Goal: Information Seeking & Learning: Check status

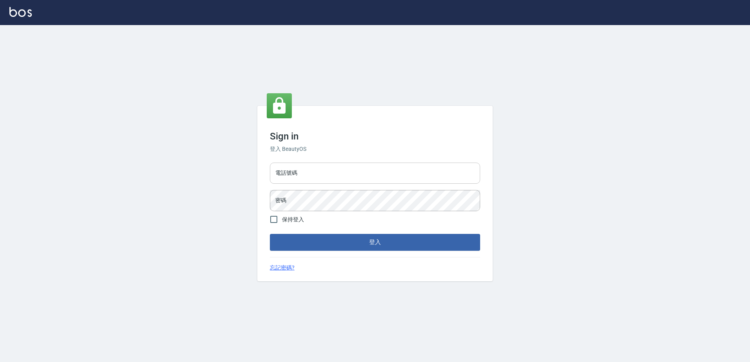
click at [407, 180] on input "電話號碼" at bounding box center [375, 173] width 210 height 21
type input "0426865599"
click at [270, 234] on button "登入" at bounding box center [375, 242] width 210 height 16
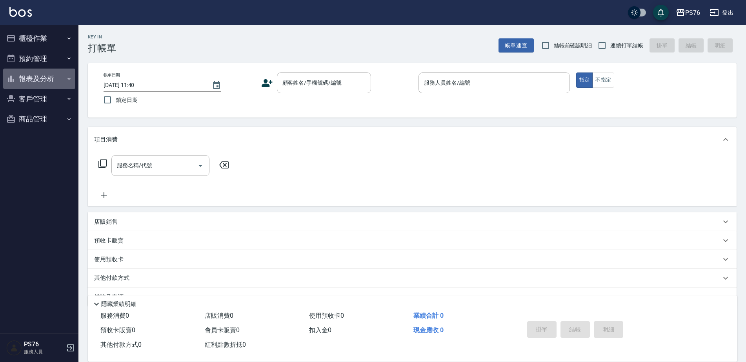
click at [41, 79] on button "報表及分析" at bounding box center [39, 79] width 72 height 20
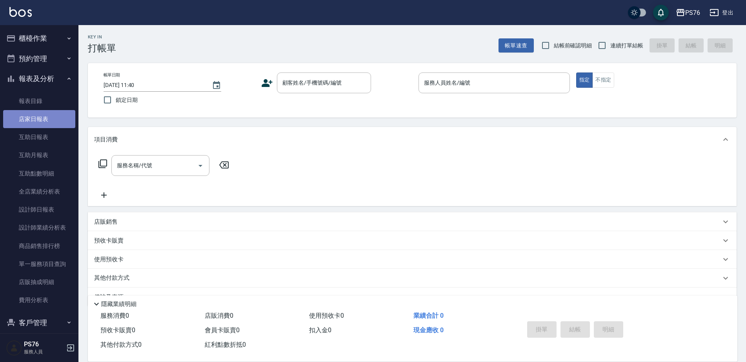
click at [42, 120] on link "店家日報表" at bounding box center [39, 119] width 72 height 18
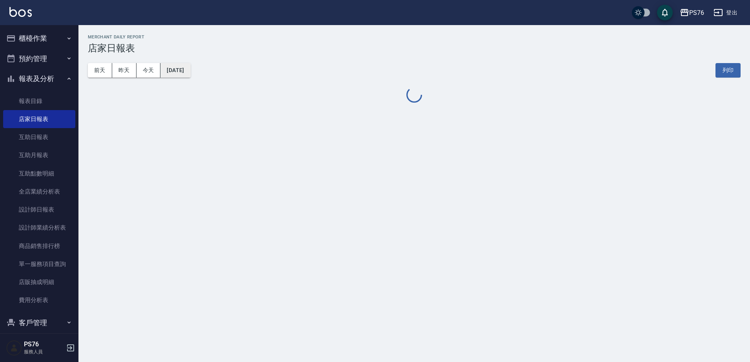
click at [190, 69] on button "2025/10/08" at bounding box center [175, 70] width 30 height 15
click at [179, 67] on button "2025/10/08" at bounding box center [175, 70] width 30 height 15
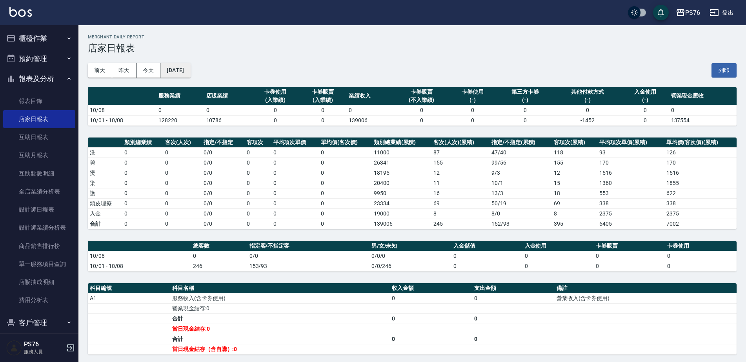
click at [190, 69] on button "2025/10/08" at bounding box center [175, 70] width 30 height 15
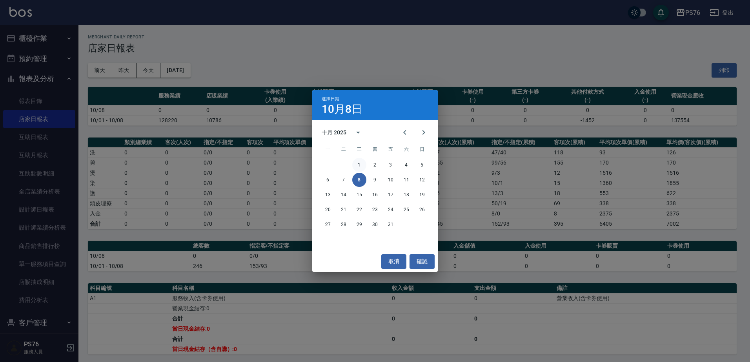
click at [363, 164] on button "1" at bounding box center [359, 165] width 14 height 14
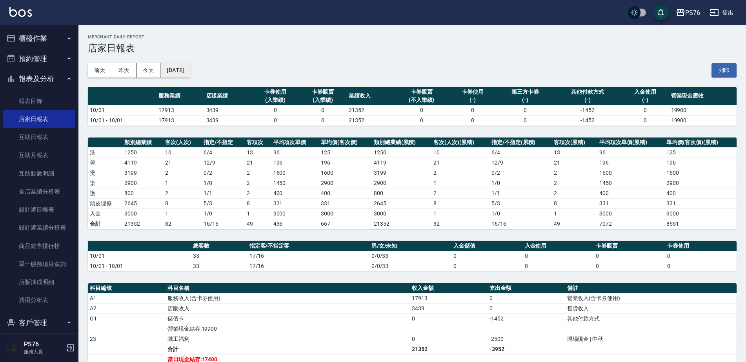
click at [181, 69] on button "2025/10/01" at bounding box center [175, 70] width 30 height 15
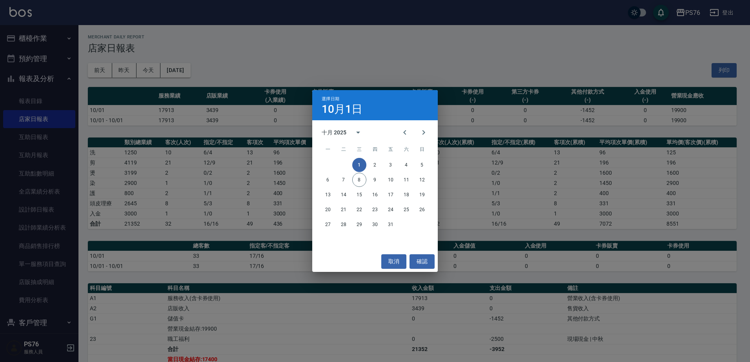
click at [372, 158] on div "1 2 3 4 5 6 7 8 9 10 11 12 13 14 15 16 17 18 19 20 21 22 23 24 25 26 27 28 29 3…" at bounding box center [374, 194] width 125 height 75
click at [378, 167] on button "2" at bounding box center [375, 165] width 14 height 14
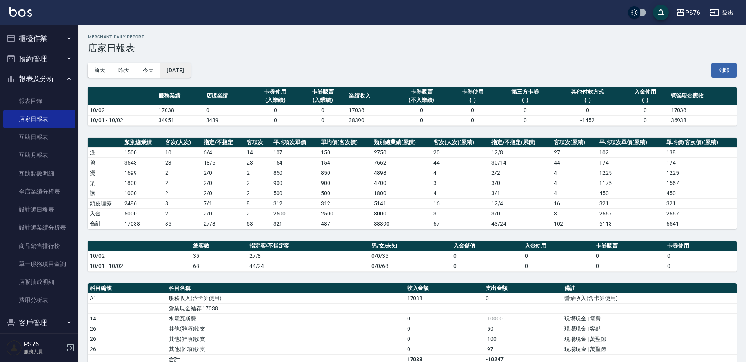
click at [186, 73] on button "2025/10/02" at bounding box center [175, 70] width 30 height 15
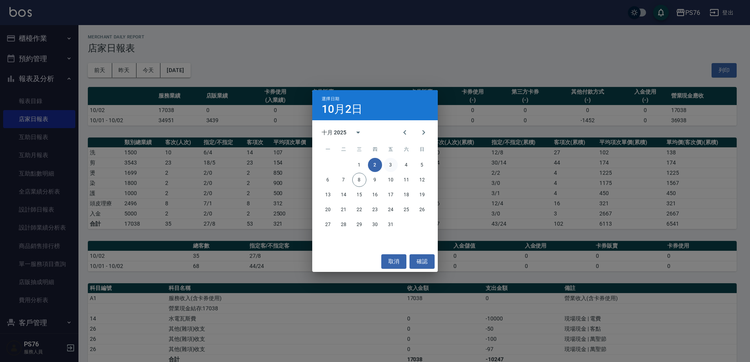
click at [390, 162] on button "3" at bounding box center [390, 165] width 14 height 14
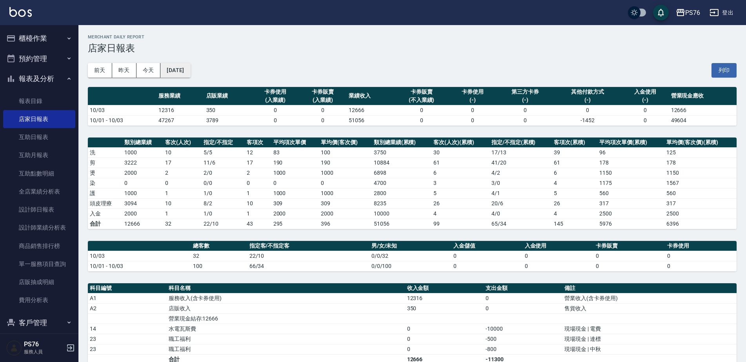
click at [190, 68] on button "2025/10/03" at bounding box center [175, 70] width 30 height 15
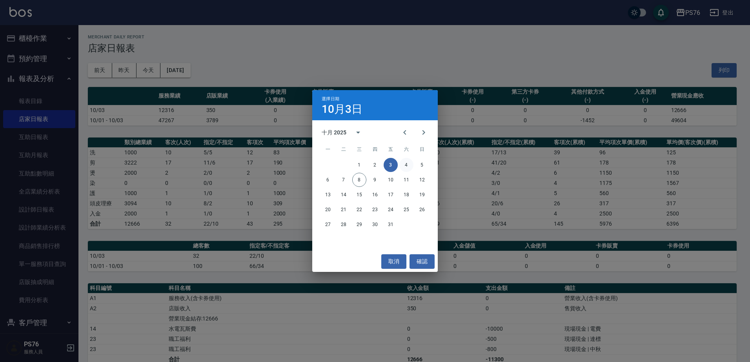
click at [410, 162] on button "4" at bounding box center [406, 165] width 14 height 14
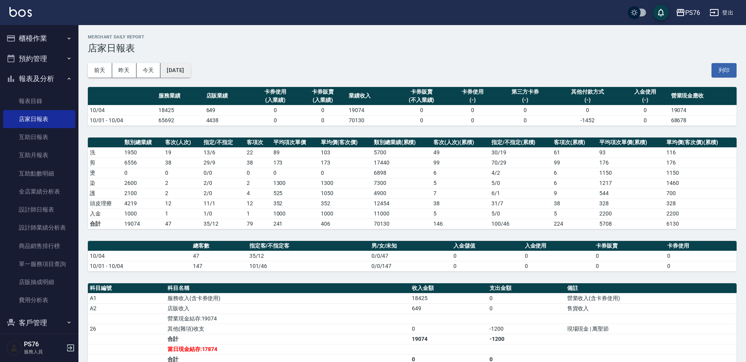
click at [185, 66] on button "2025/10/04" at bounding box center [175, 70] width 30 height 15
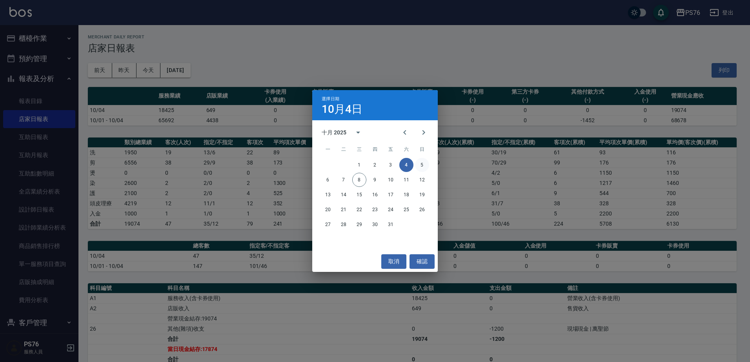
click at [419, 166] on button "5" at bounding box center [422, 165] width 14 height 14
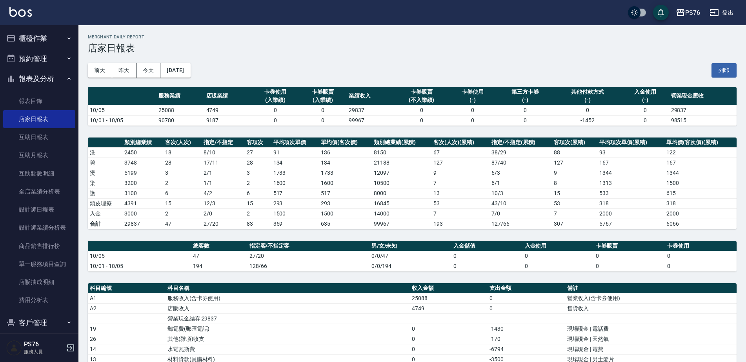
click at [188, 82] on div "前天 昨天 今天 2025/10/05 列印" at bounding box center [412, 70] width 649 height 33
click at [188, 69] on button "2025/10/05" at bounding box center [175, 70] width 30 height 15
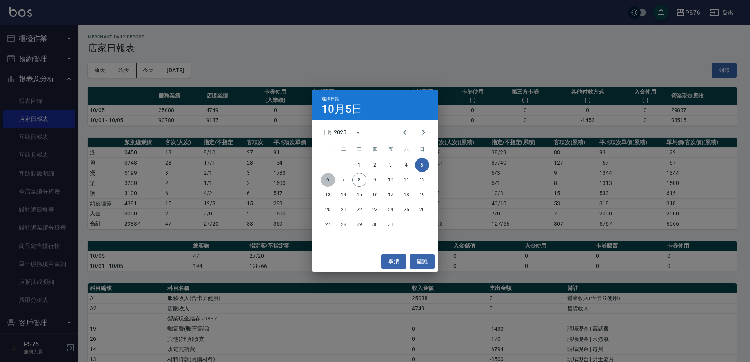
click at [330, 178] on button "6" at bounding box center [328, 180] width 14 height 14
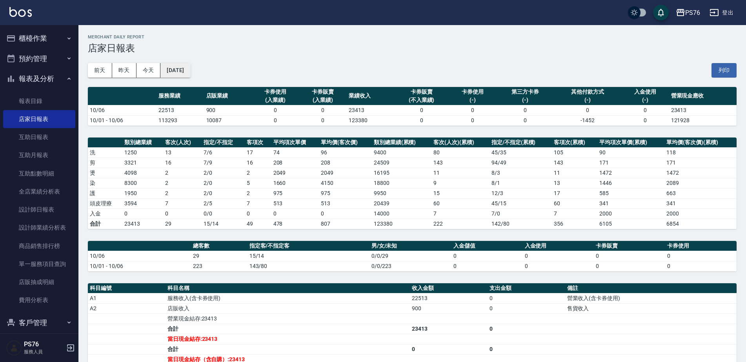
click at [190, 72] on button "2025/10/06" at bounding box center [175, 70] width 30 height 15
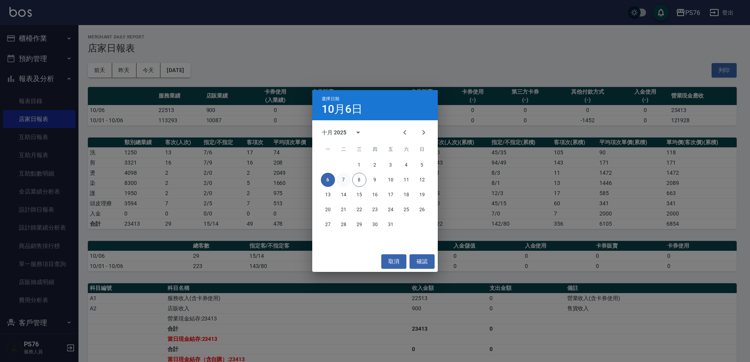
click at [343, 180] on button "7" at bounding box center [343, 180] width 14 height 14
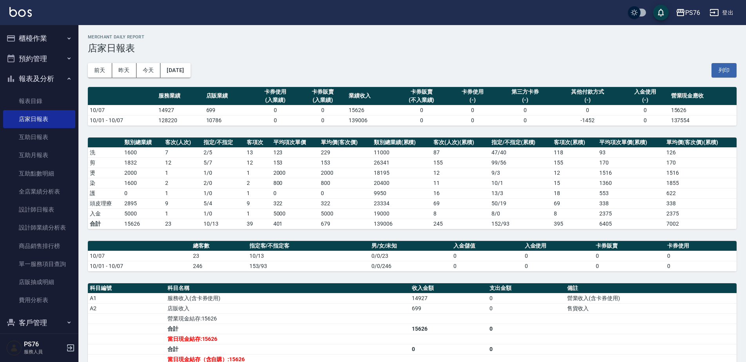
scroll to position [39, 0]
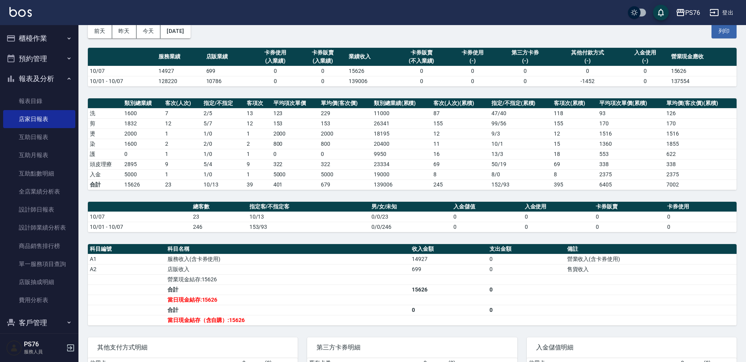
click at [44, 78] on button "報表及分析" at bounding box center [39, 79] width 72 height 20
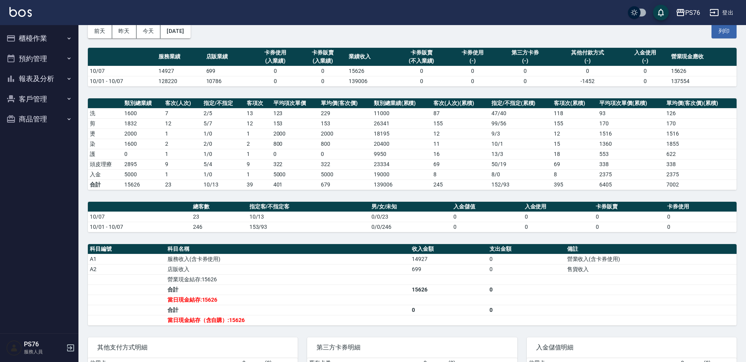
click at [48, 33] on button "櫃檯作業" at bounding box center [39, 38] width 72 height 20
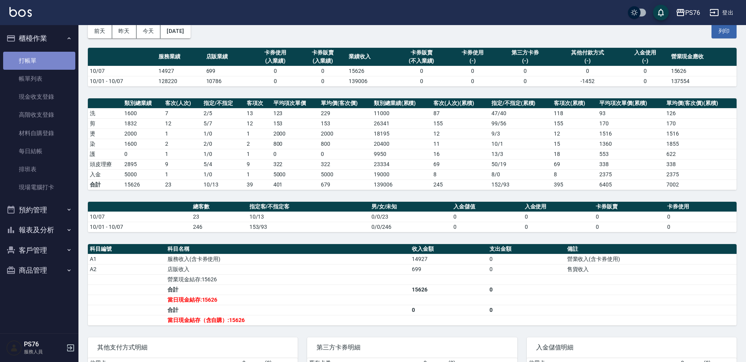
click at [44, 55] on link "打帳單" at bounding box center [39, 61] width 72 height 18
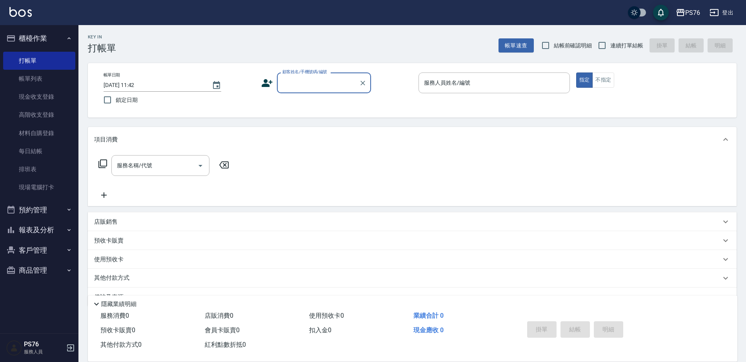
click at [627, 40] on label "連續打單結帳" at bounding box center [618, 45] width 49 height 16
click at [610, 40] on input "連續打單結帳" at bounding box center [602, 45] width 16 height 16
checkbox input "true"
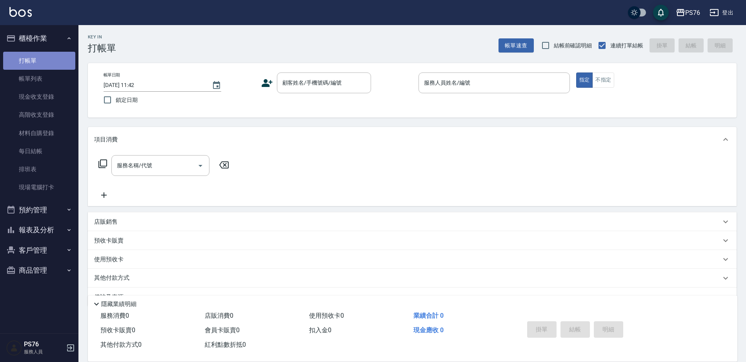
click at [43, 55] on link "打帳單" at bounding box center [39, 61] width 72 height 18
click at [48, 63] on link "打帳單" at bounding box center [39, 61] width 72 height 18
